Goal: Information Seeking & Learning: Learn about a topic

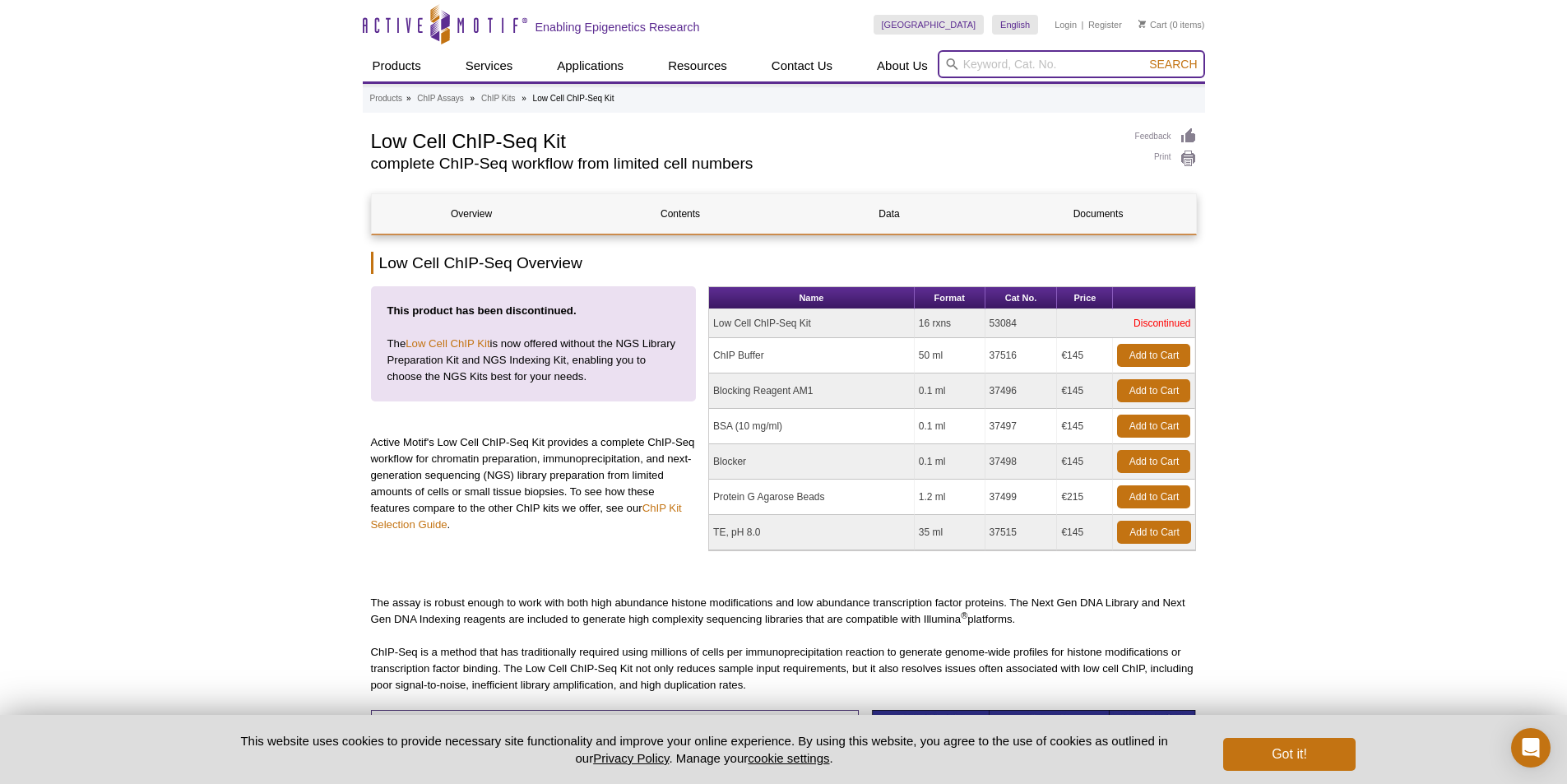
click at [1033, 55] on input "search" at bounding box center [1071, 63] width 268 height 28
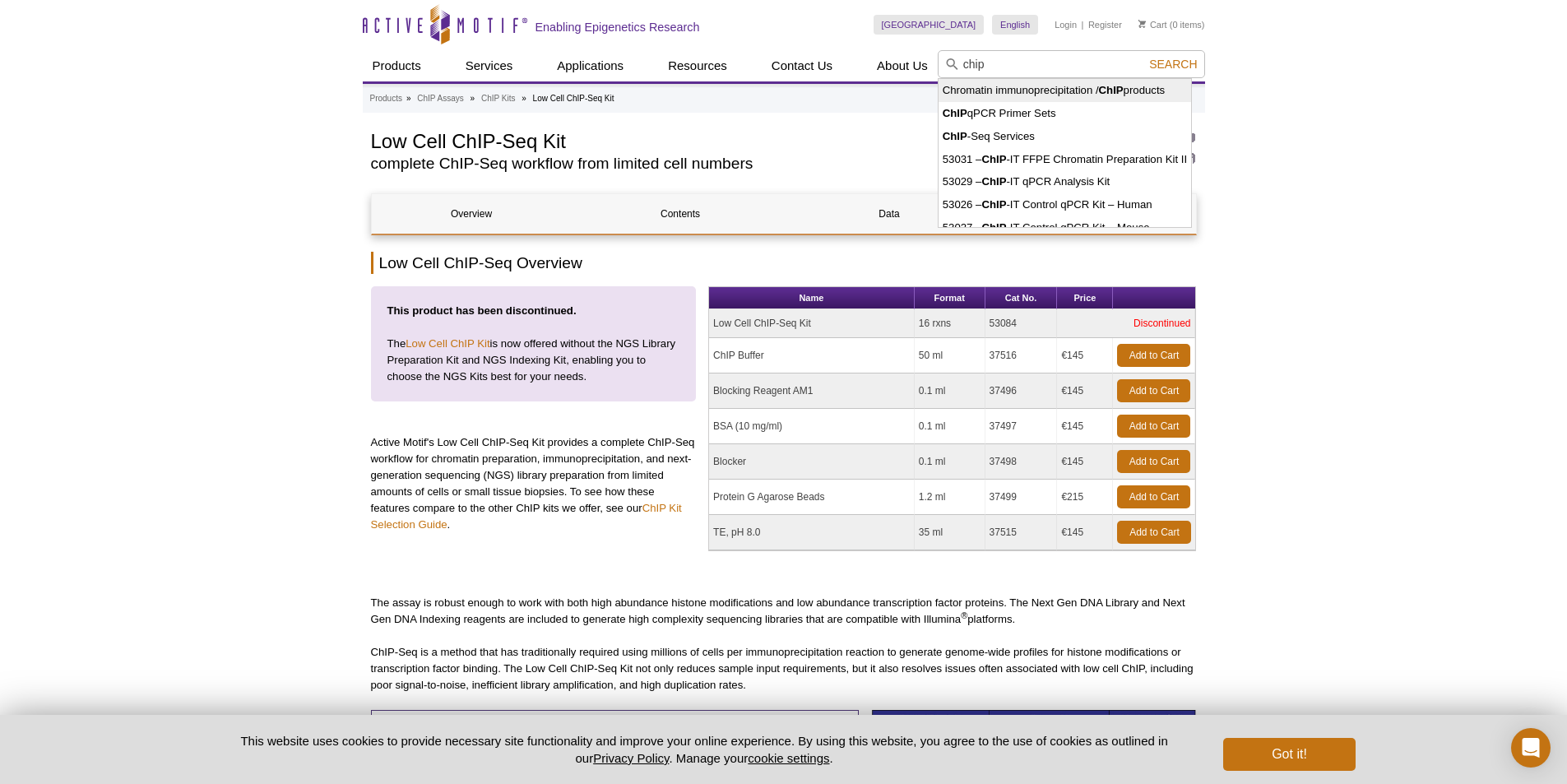
click at [1056, 93] on li "Chromatin immunoprecipitation / ChIP products" at bounding box center [1065, 91] width 253 height 23
type input "Chromatin immunoprecipitation / ChIP products"
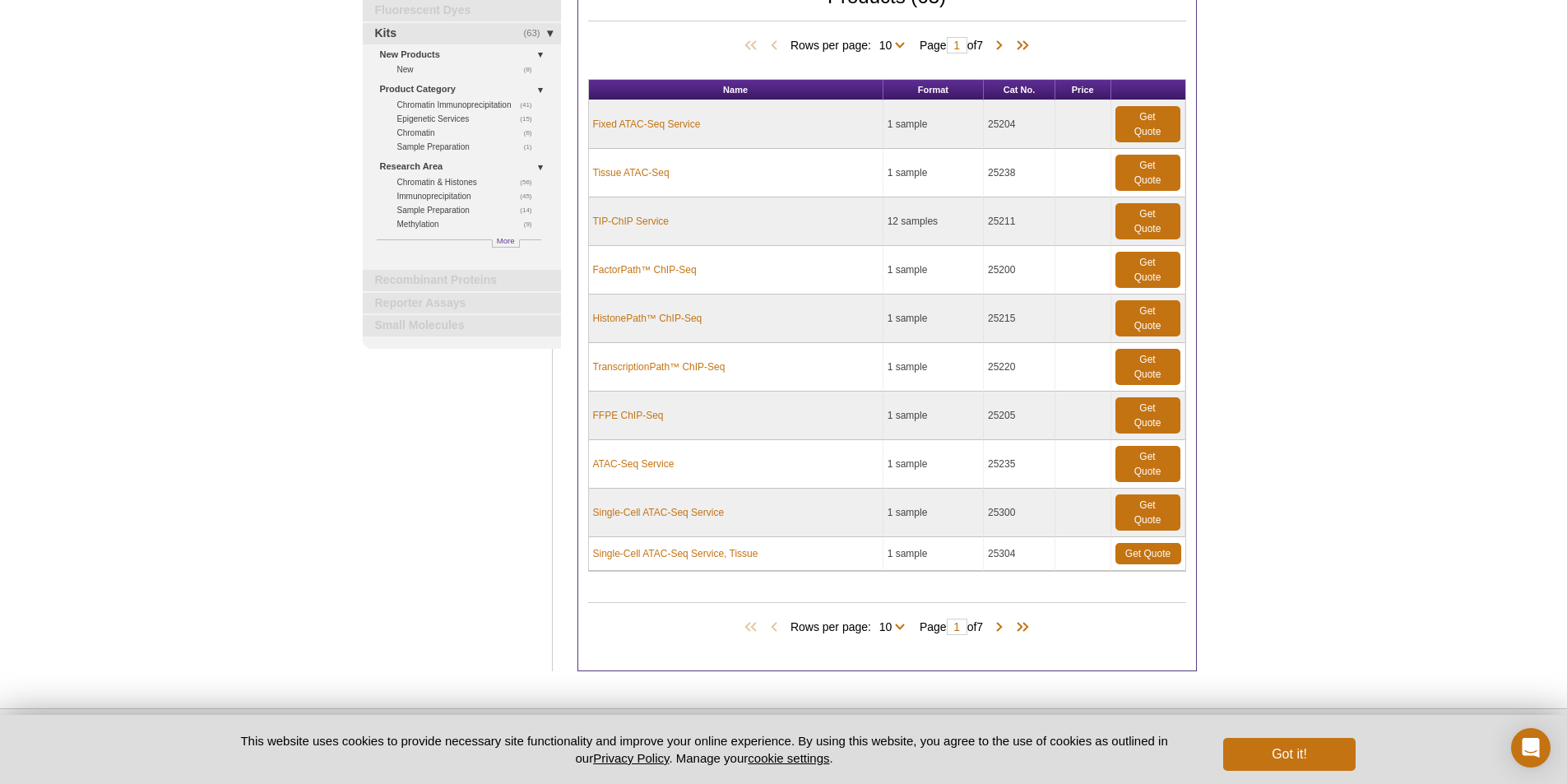
scroll to position [164, 0]
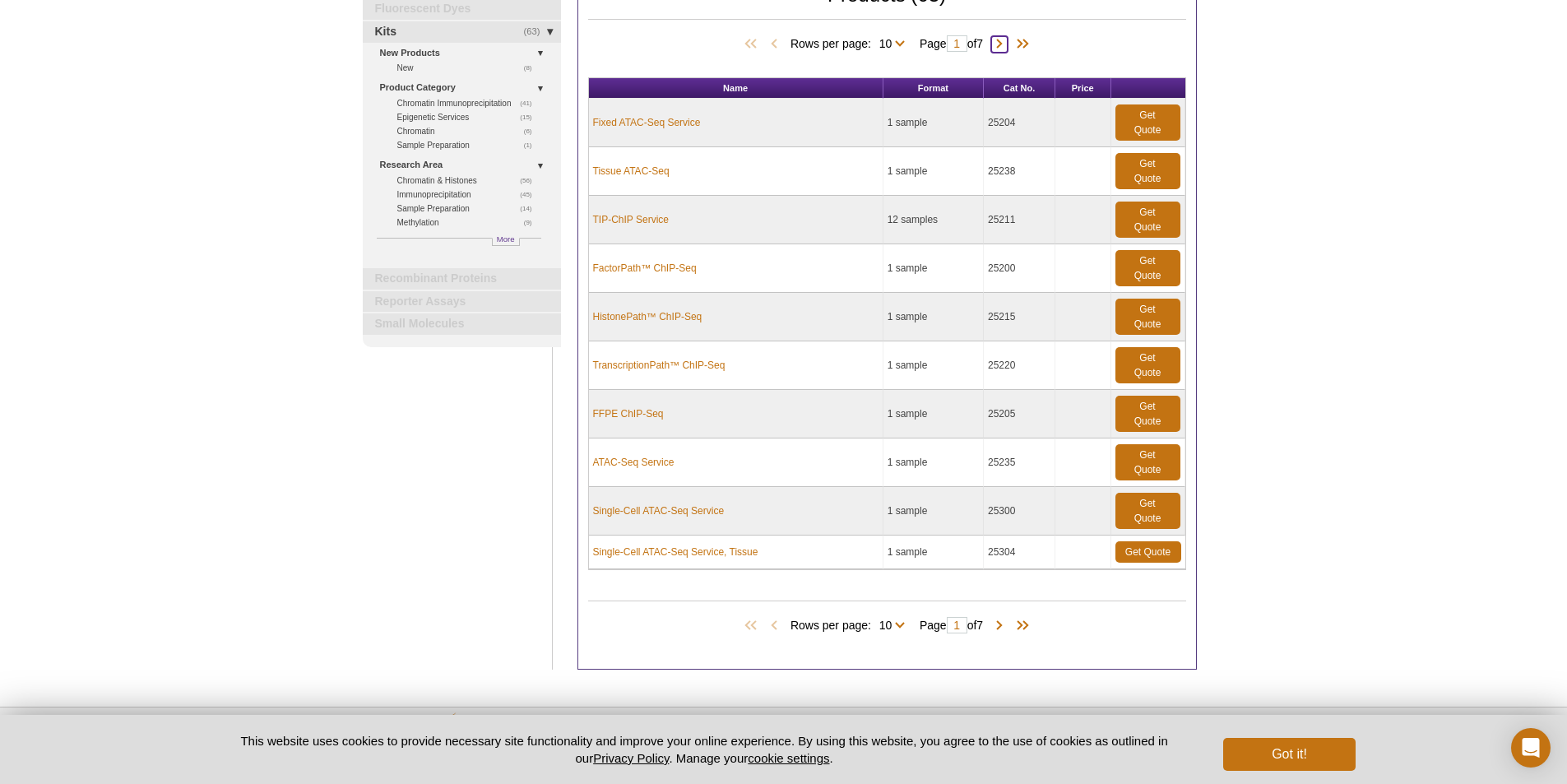
click at [1007, 44] on span at bounding box center [1000, 44] width 16 height 16
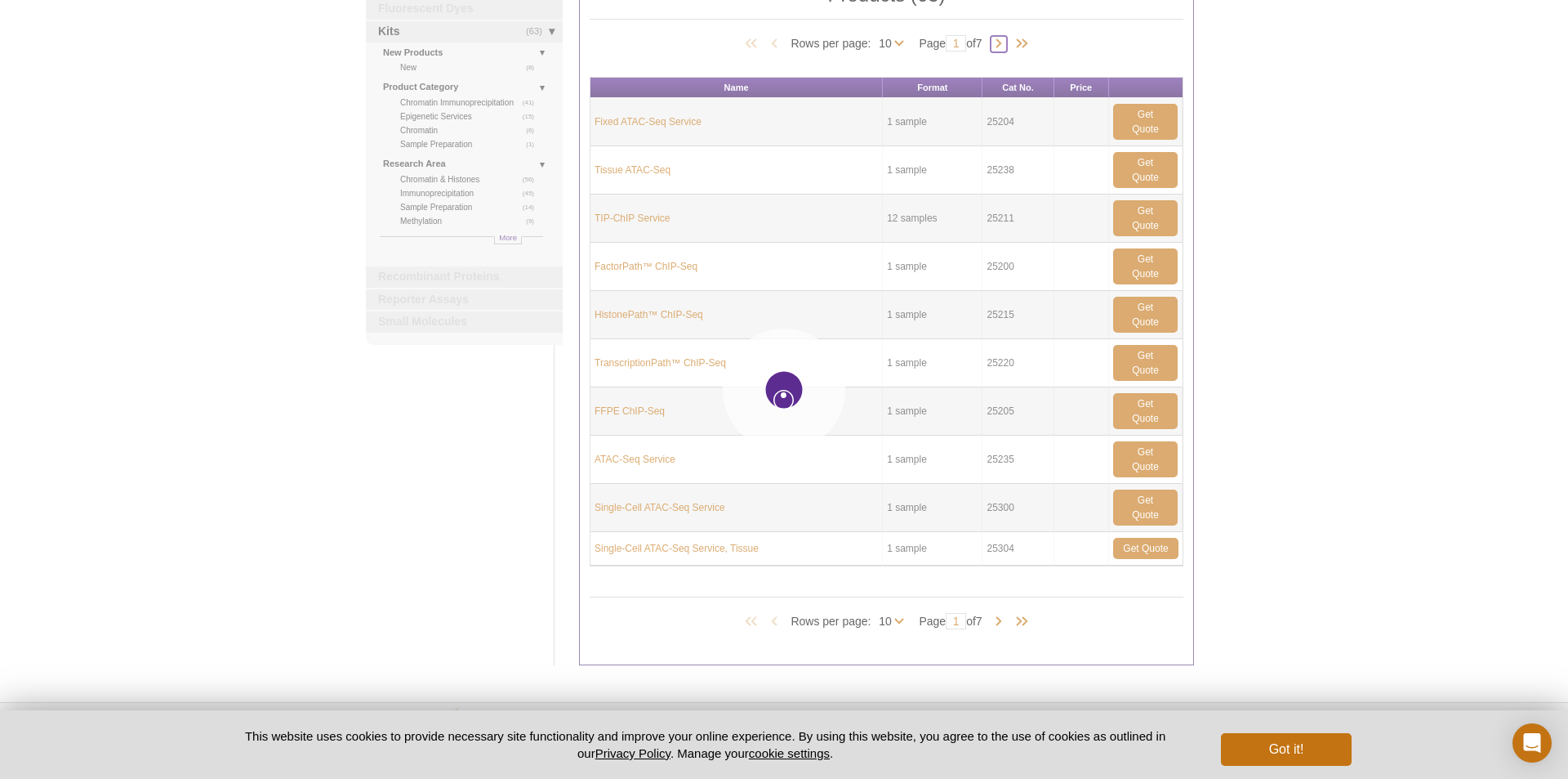
type input "2"
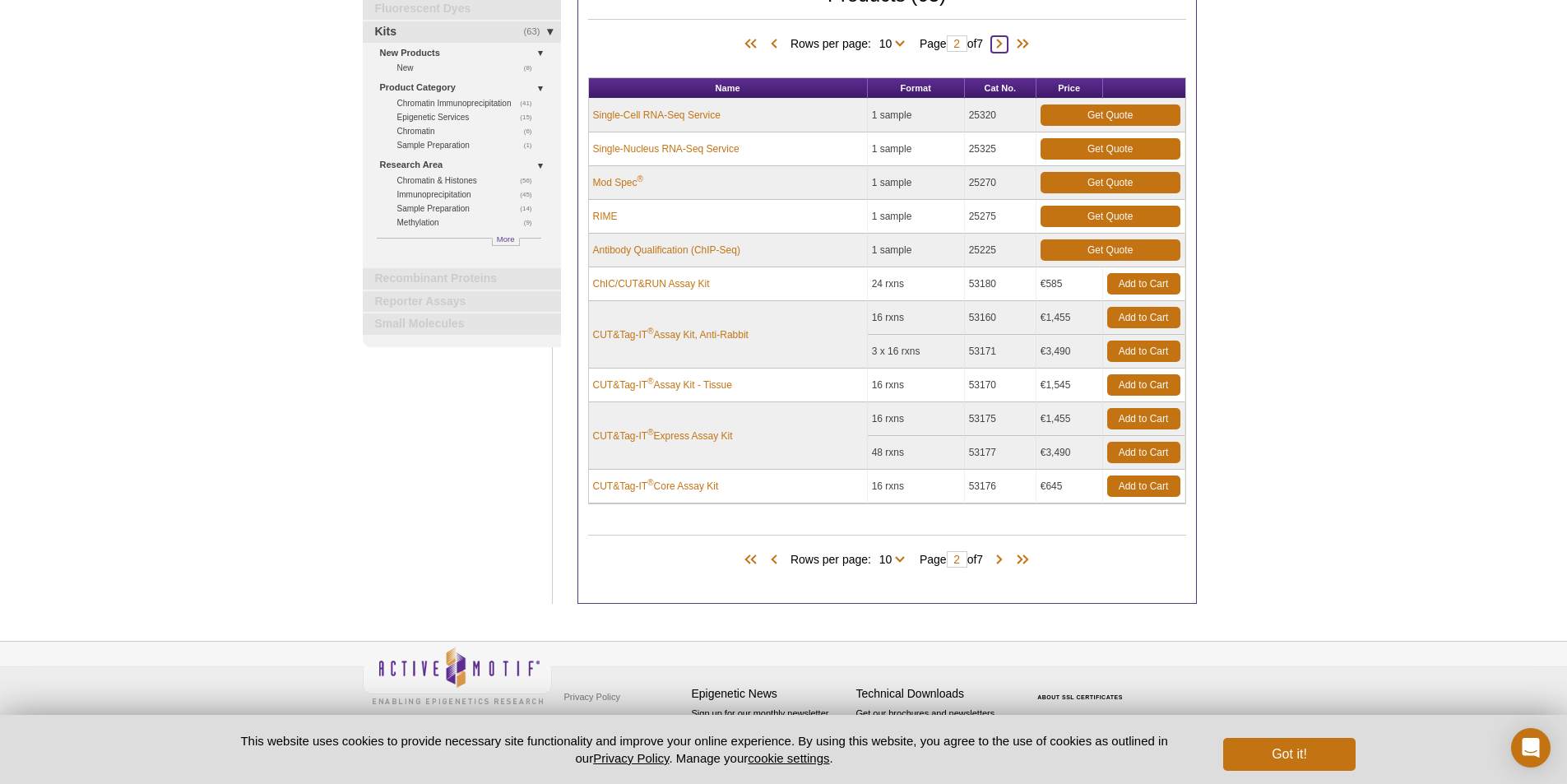
click at [1007, 49] on span at bounding box center [1000, 44] width 16 height 16
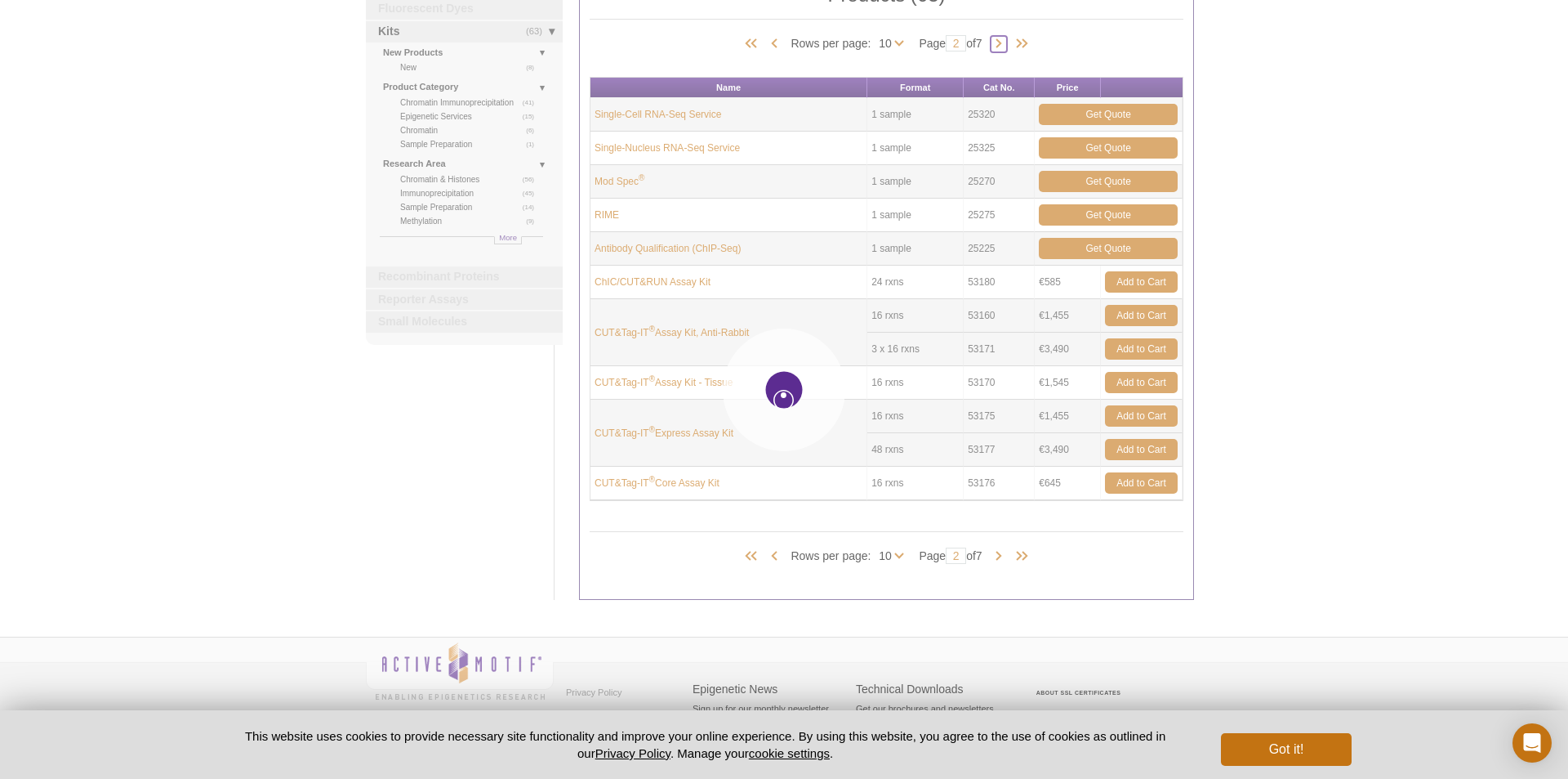
type input "3"
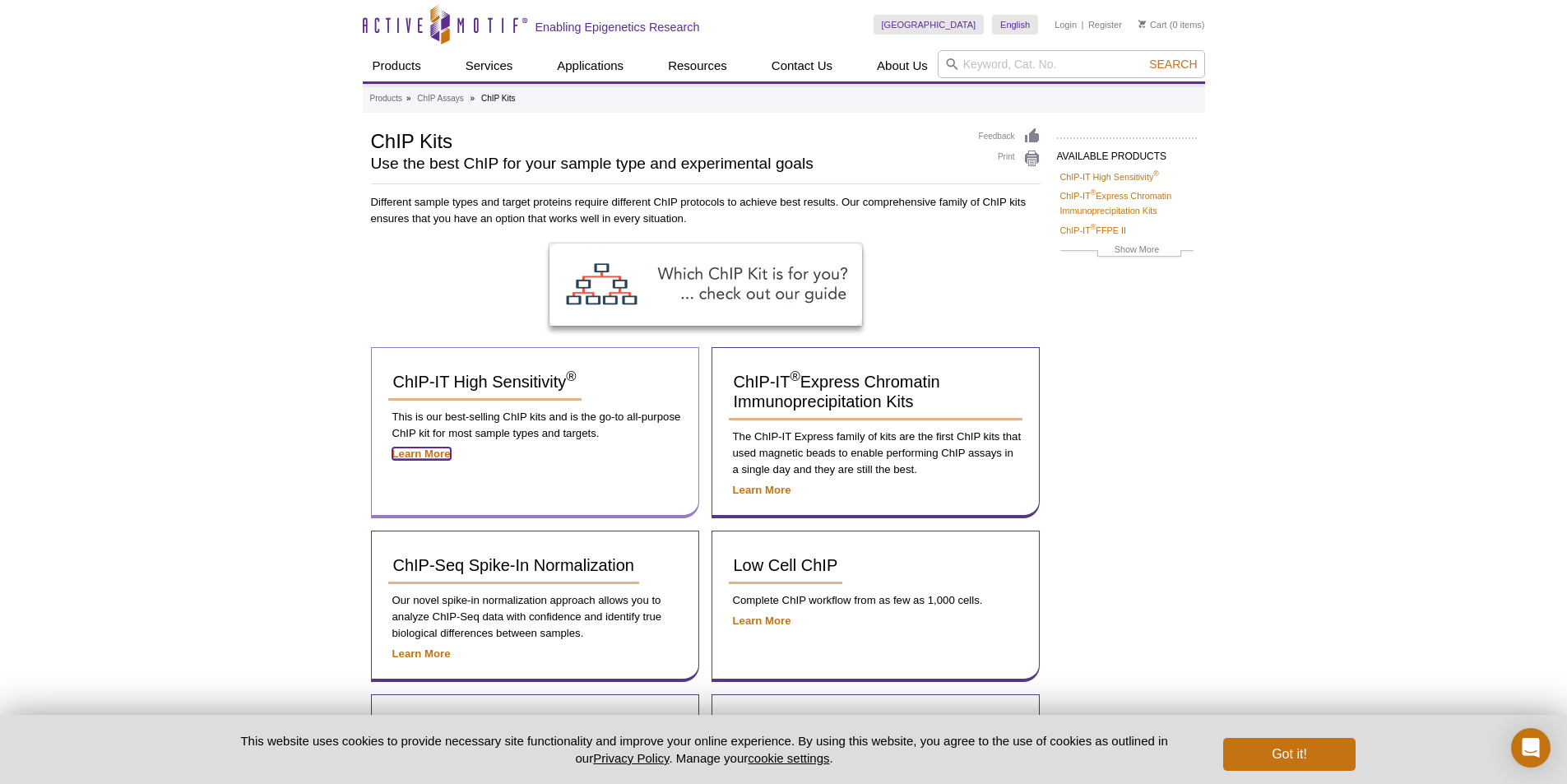
click at [442, 455] on strong "Learn More" at bounding box center [422, 453] width 59 height 12
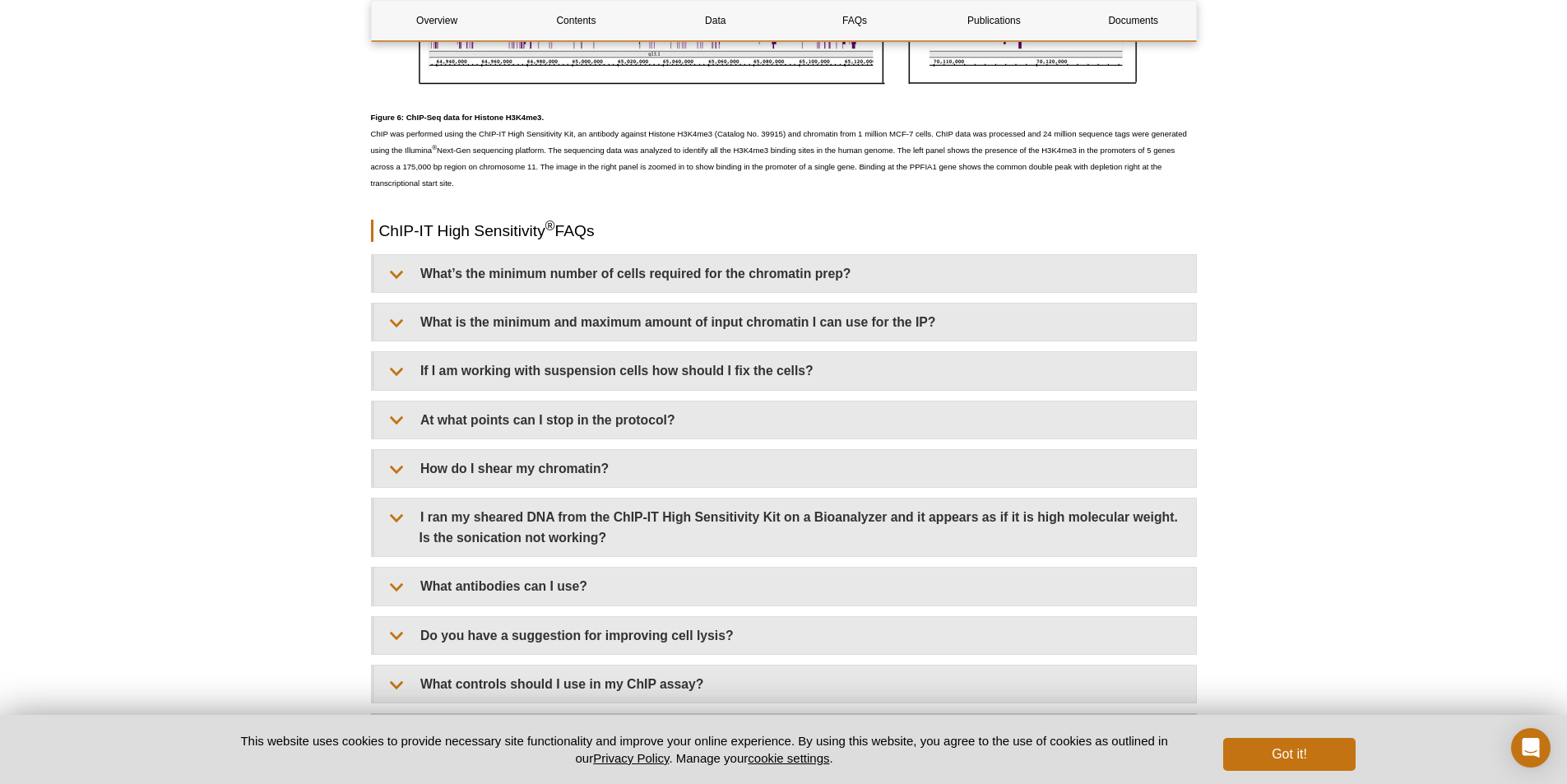
scroll to position [4522, 0]
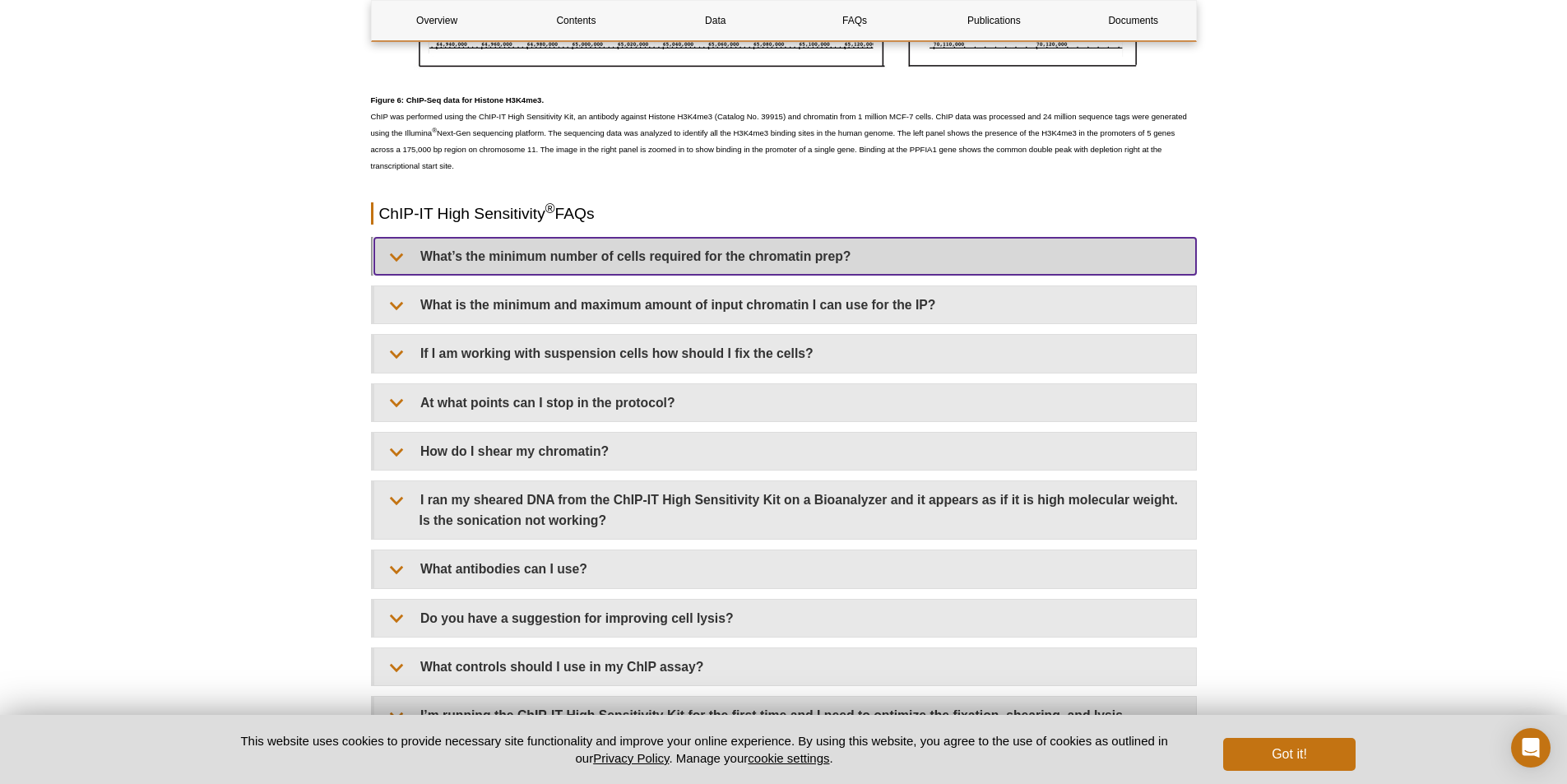
click at [453, 249] on summary "What’s the minimum number of cells required for the chromatin prep?" at bounding box center [785, 256] width 822 height 37
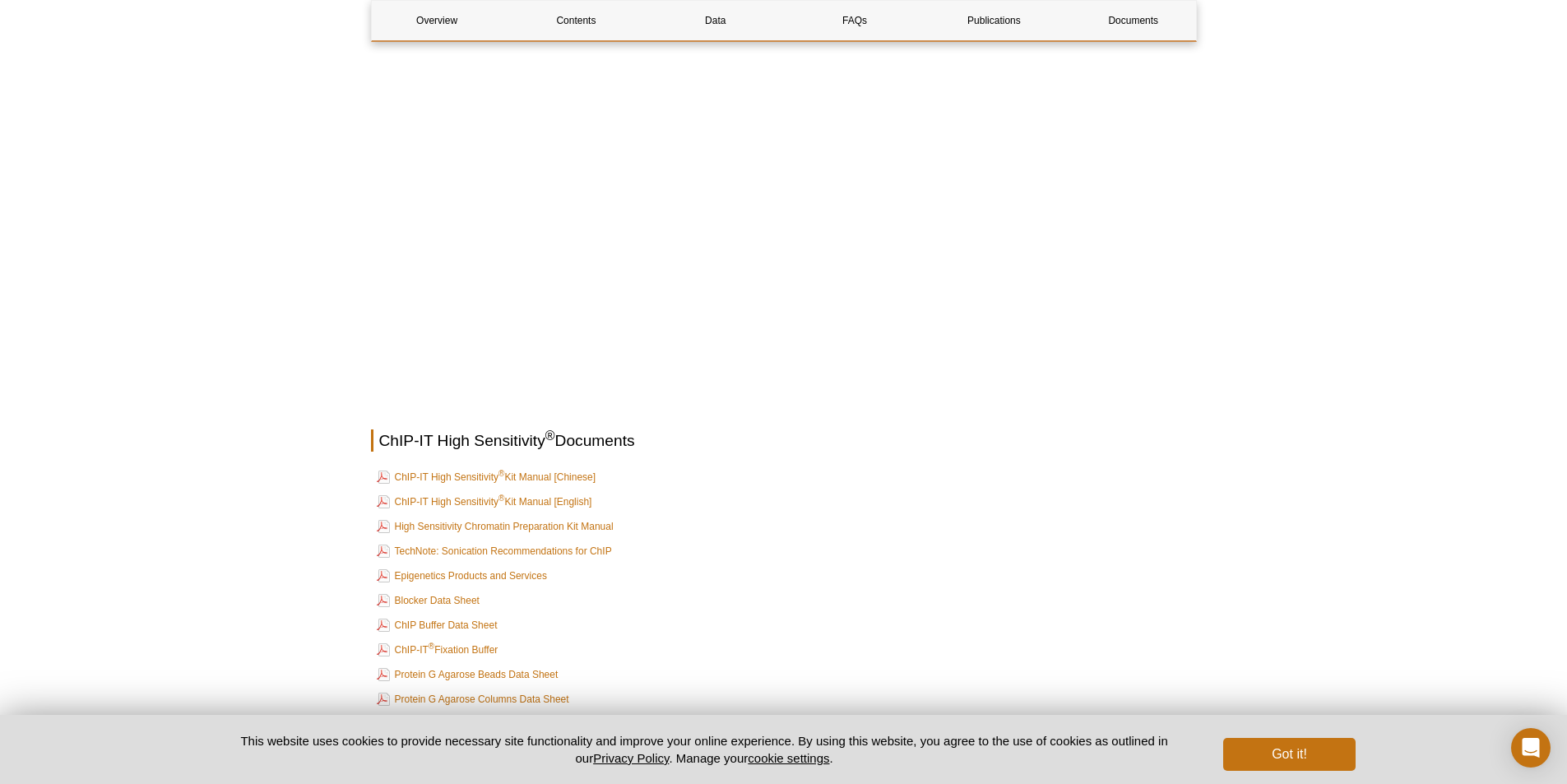
scroll to position [5837, 0]
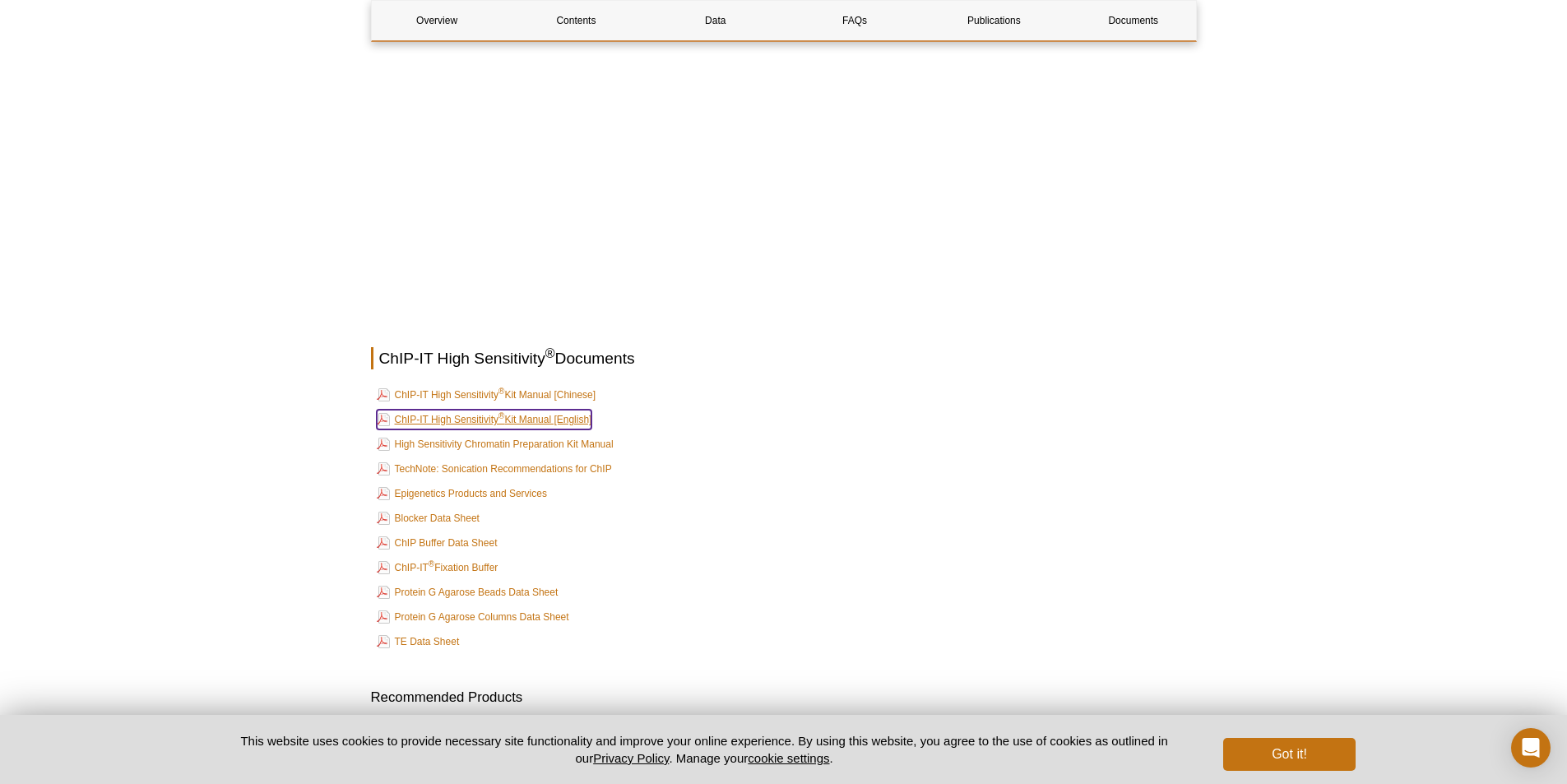
click at [498, 420] on link "ChIP-IT High Sensitivity ® Kit Manual [English]" at bounding box center [485, 420] width 215 height 20
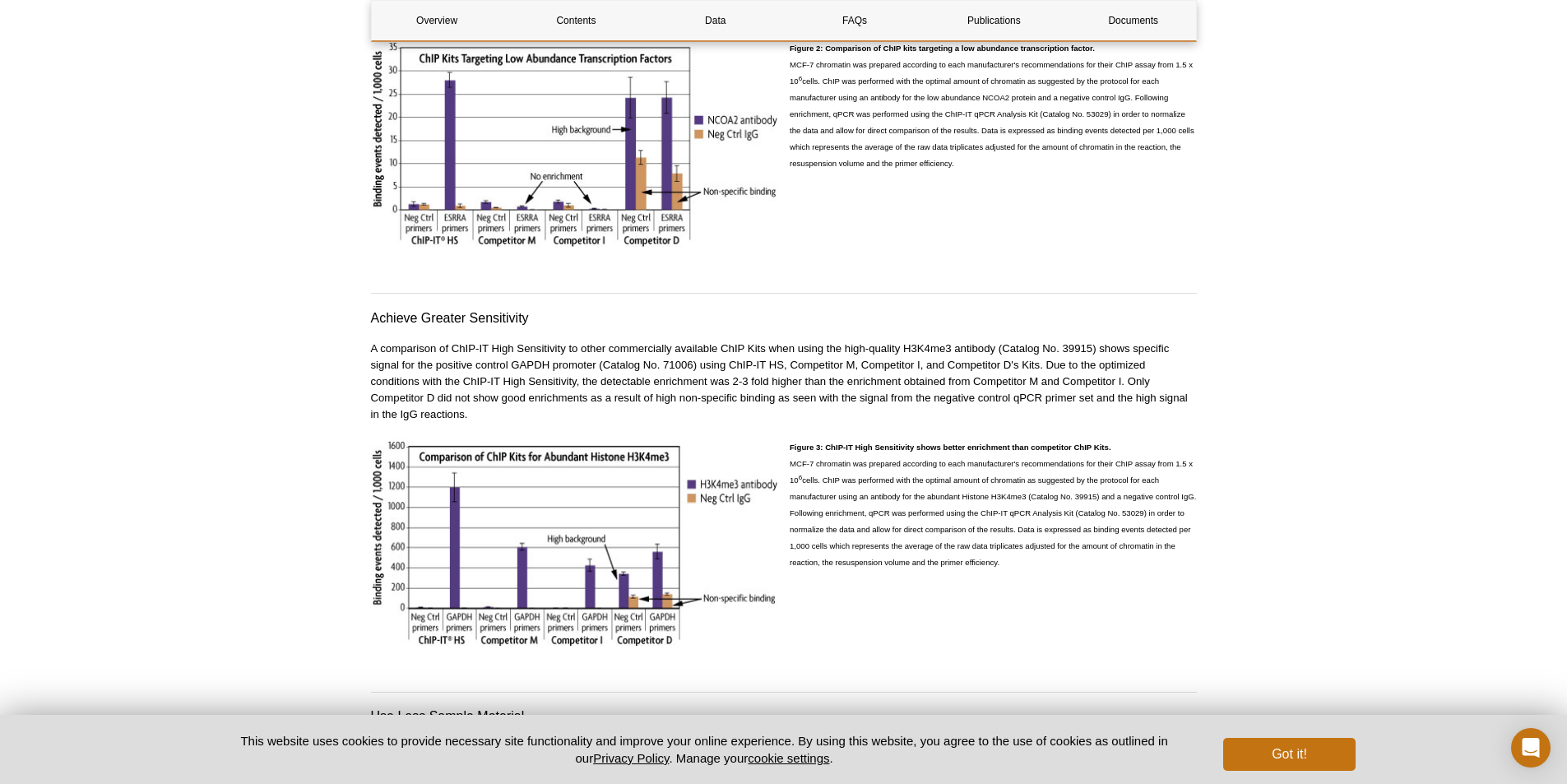
scroll to position [1674, 0]
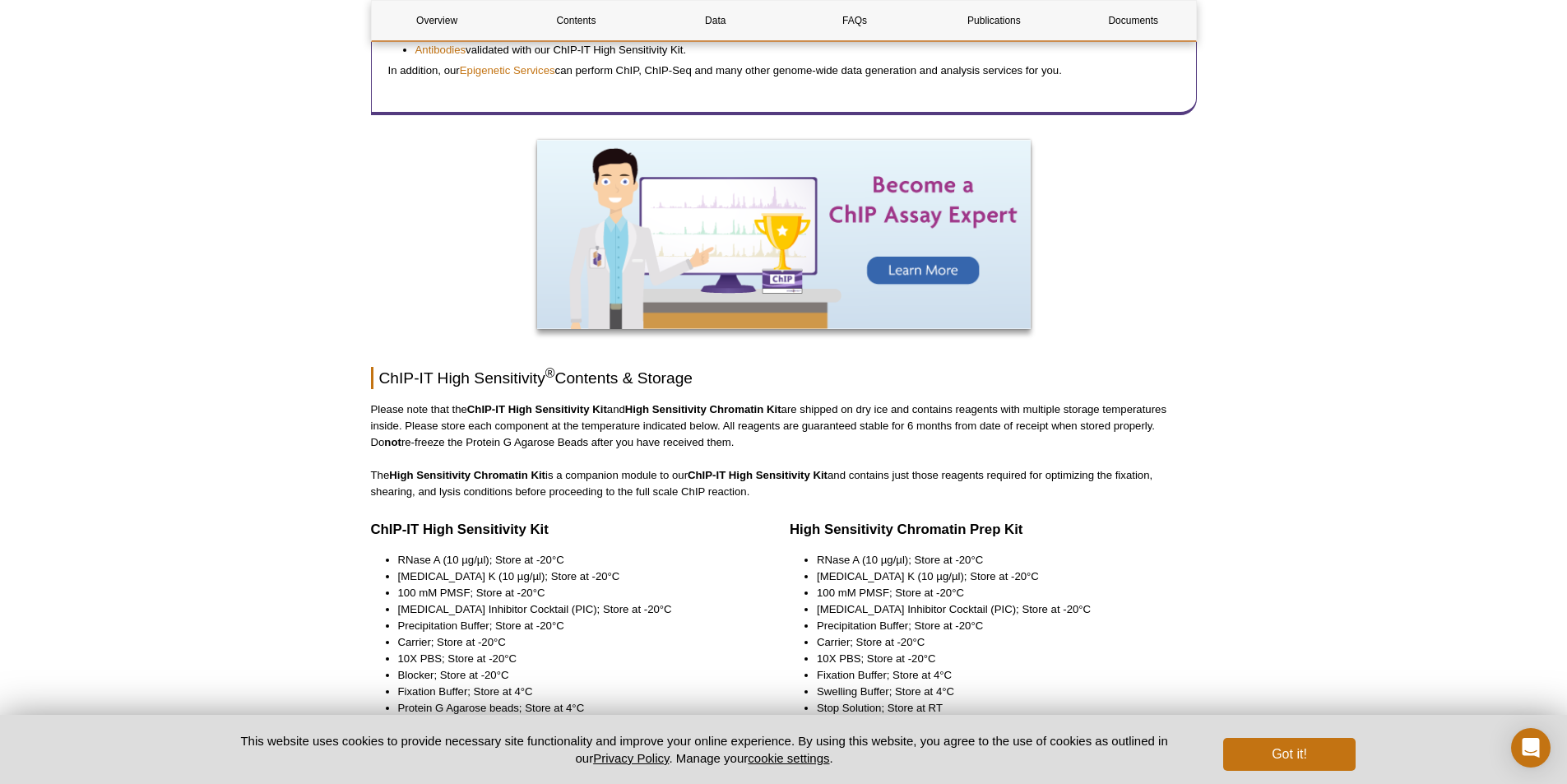
drag, startPoint x: 1557, startPoint y: 208, endPoint x: 1563, endPoint y: 151, distance: 57.3
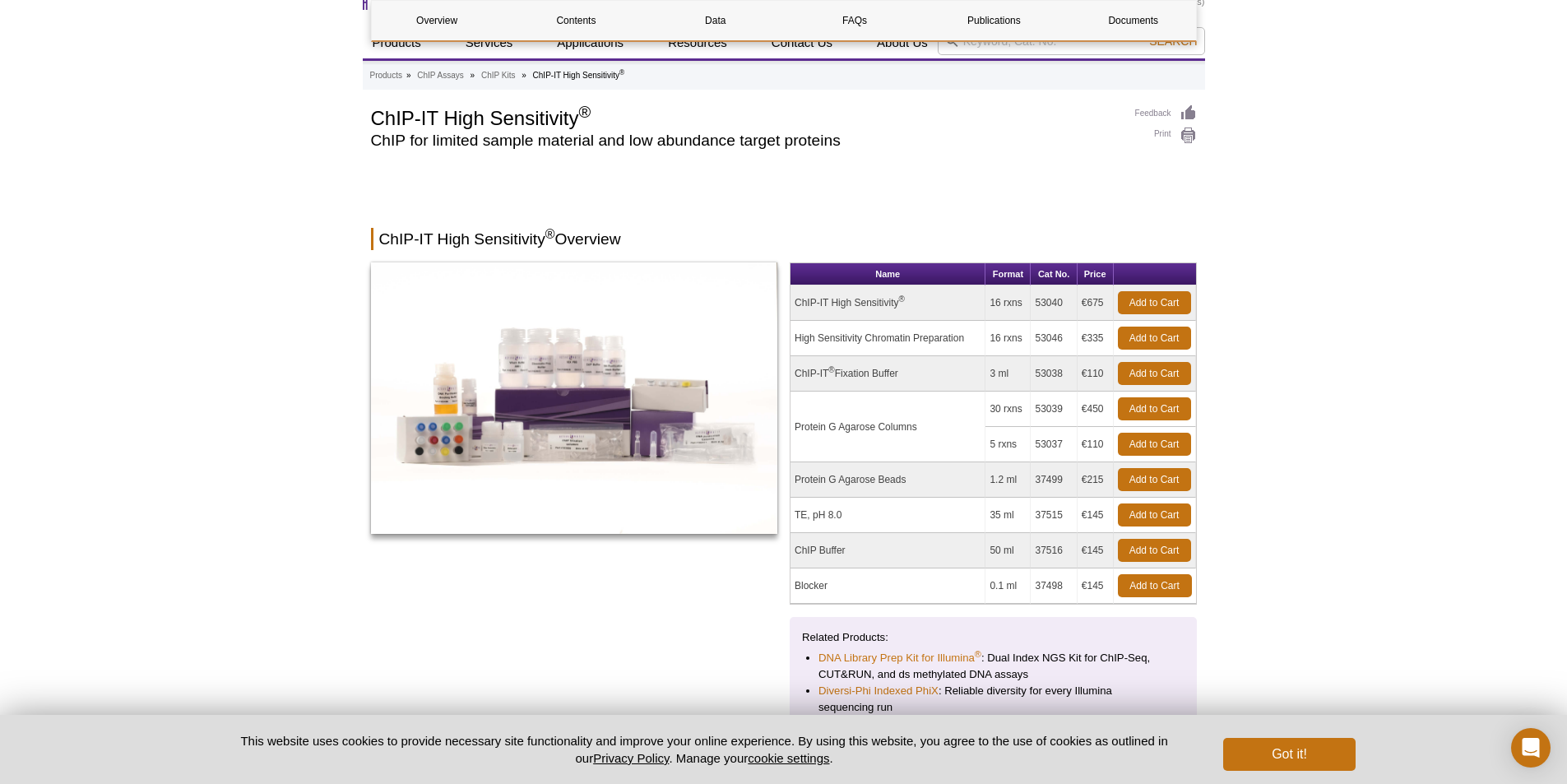
scroll to position [0, 0]
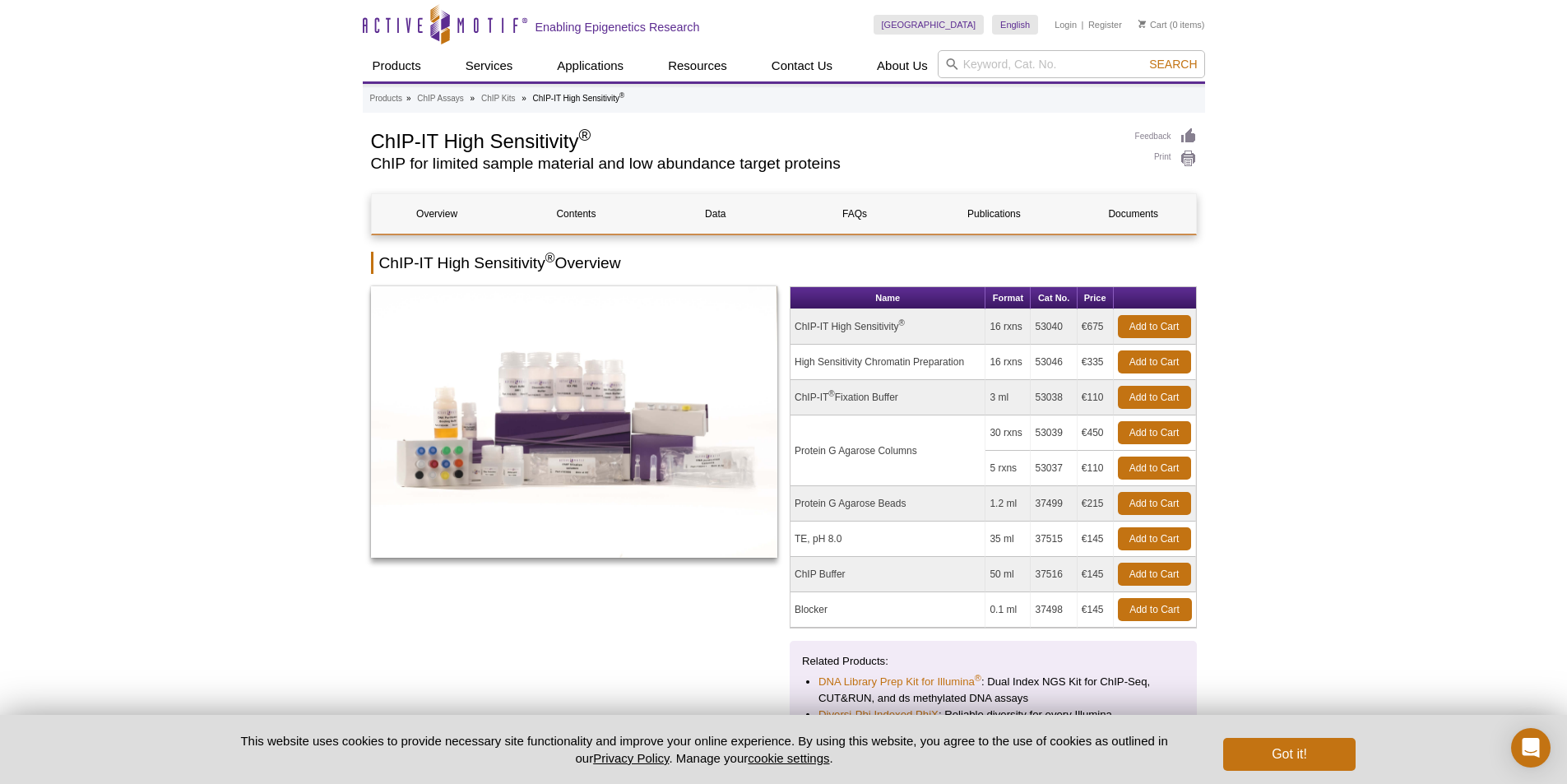
click at [880, 358] on td "High Sensitivity Chromatin Preparation" at bounding box center [888, 363] width 195 height 36
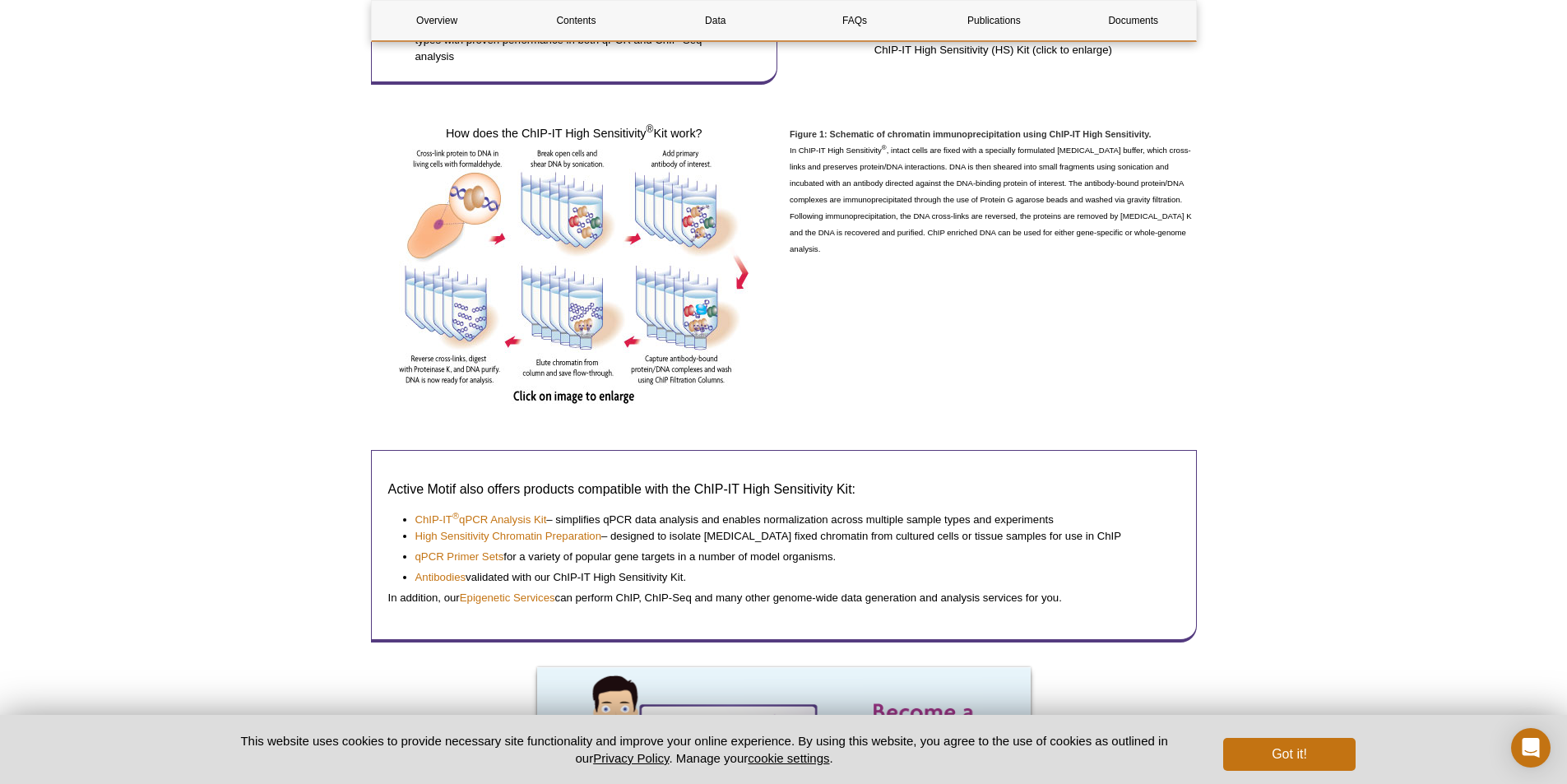
scroll to position [1151, 0]
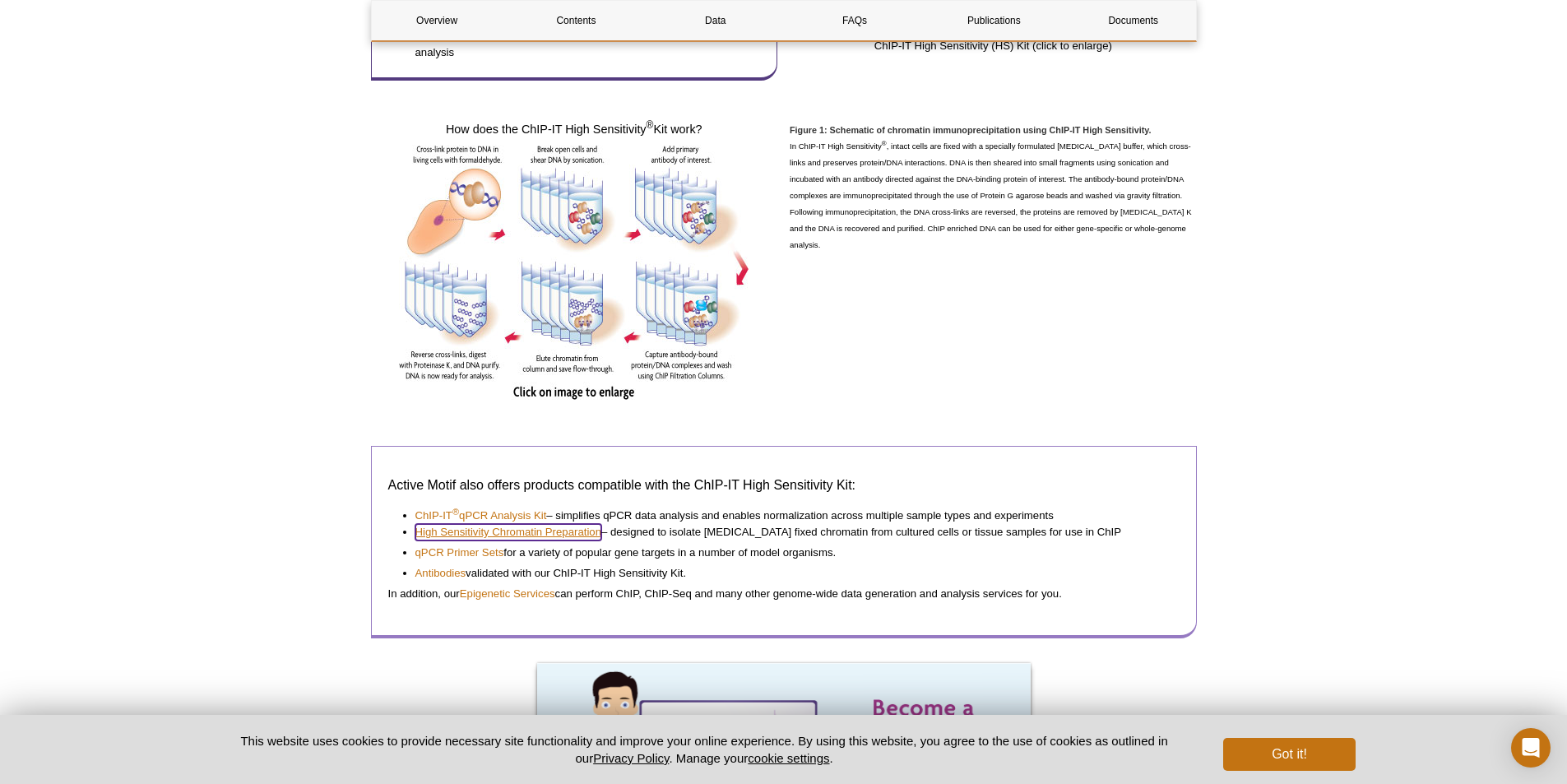
click at [583, 534] on link "High Sensitivity Chromatin Preparation" at bounding box center [509, 532] width 187 height 16
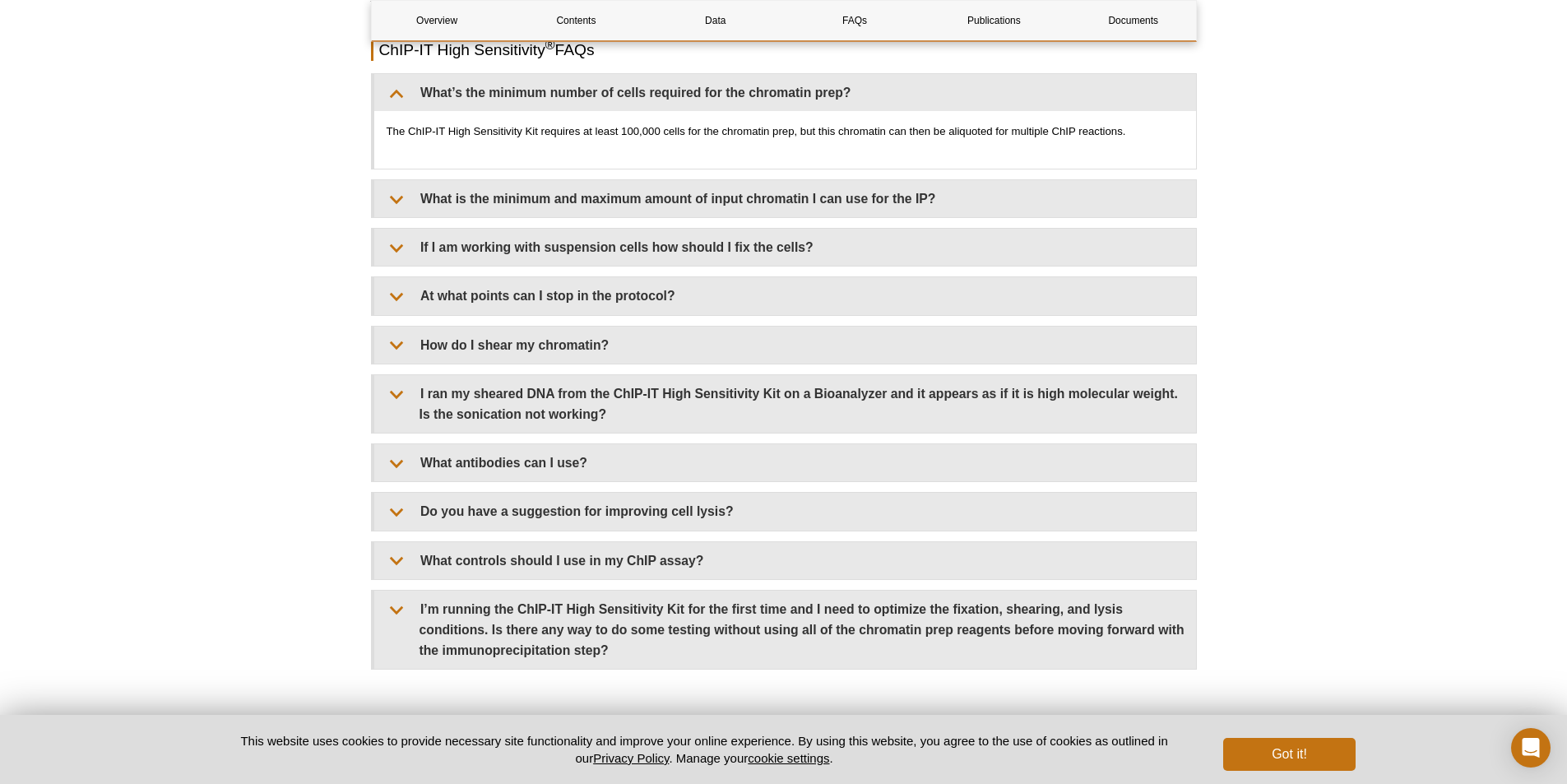
scroll to position [4686, 0]
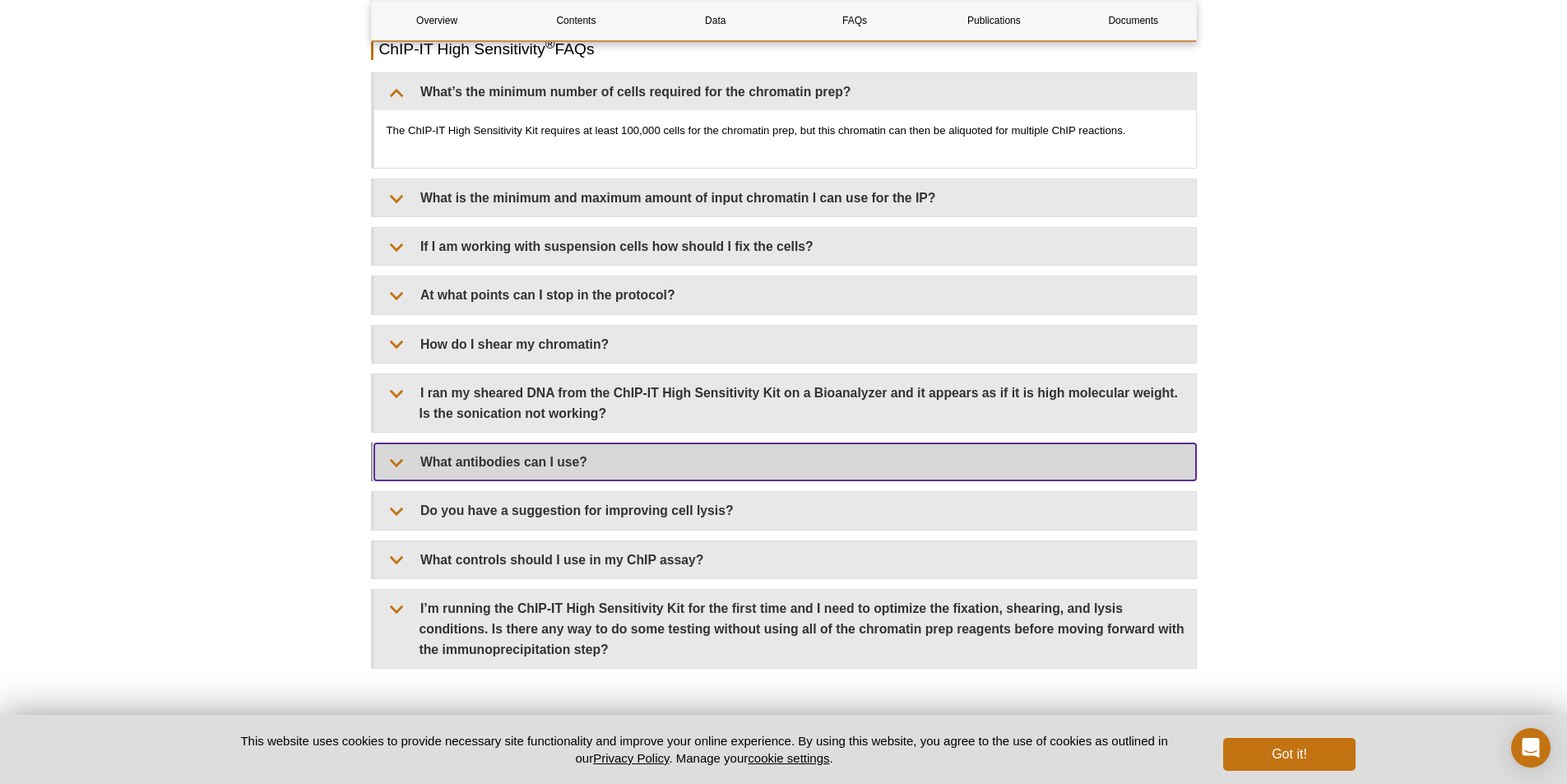
click at [527, 444] on summary "What antibodies can I use?" at bounding box center [785, 462] width 822 height 37
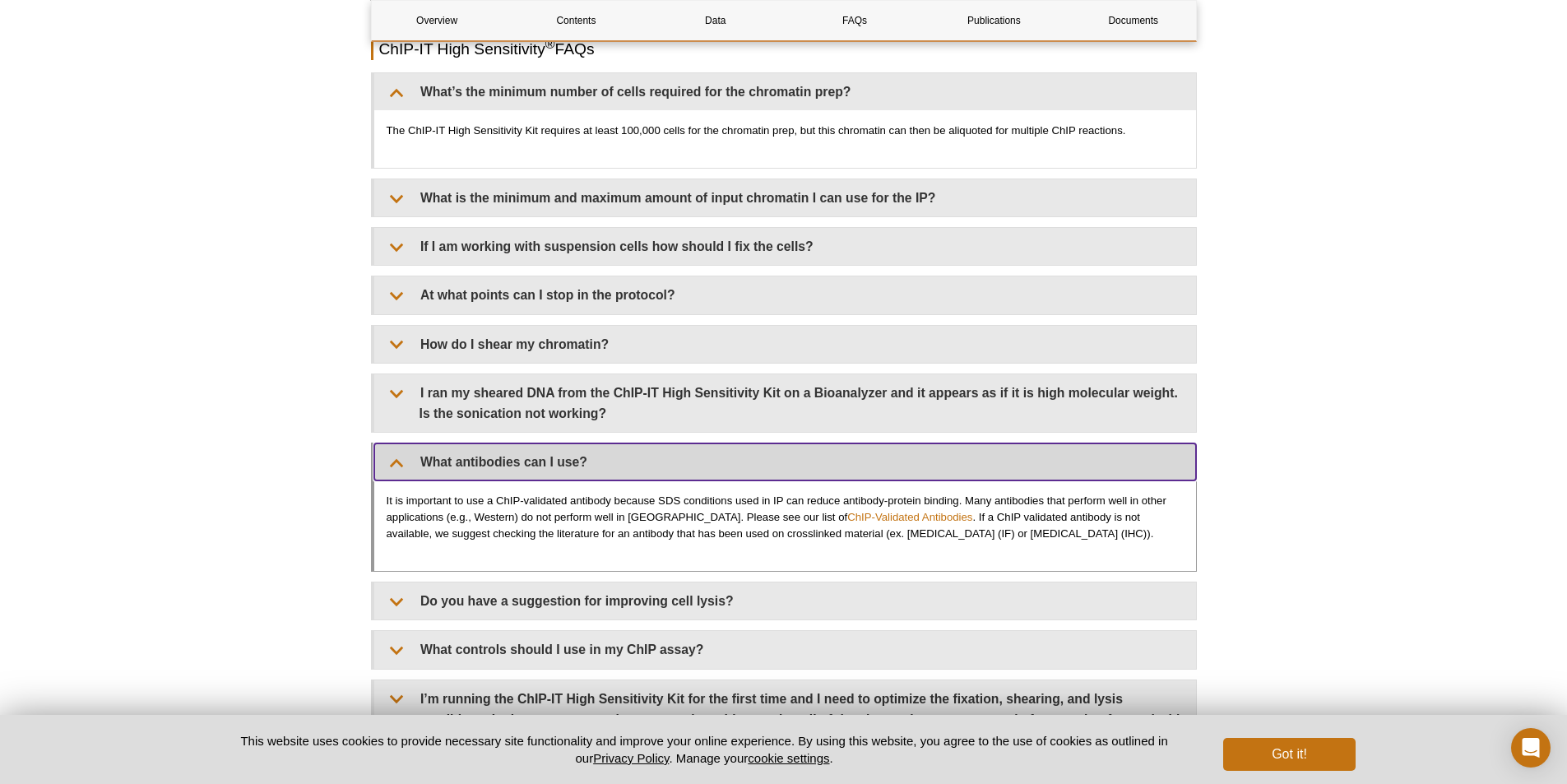
click at [529, 450] on summary "What antibodies can I use?" at bounding box center [785, 462] width 822 height 37
